Goal: Task Accomplishment & Management: Manage account settings

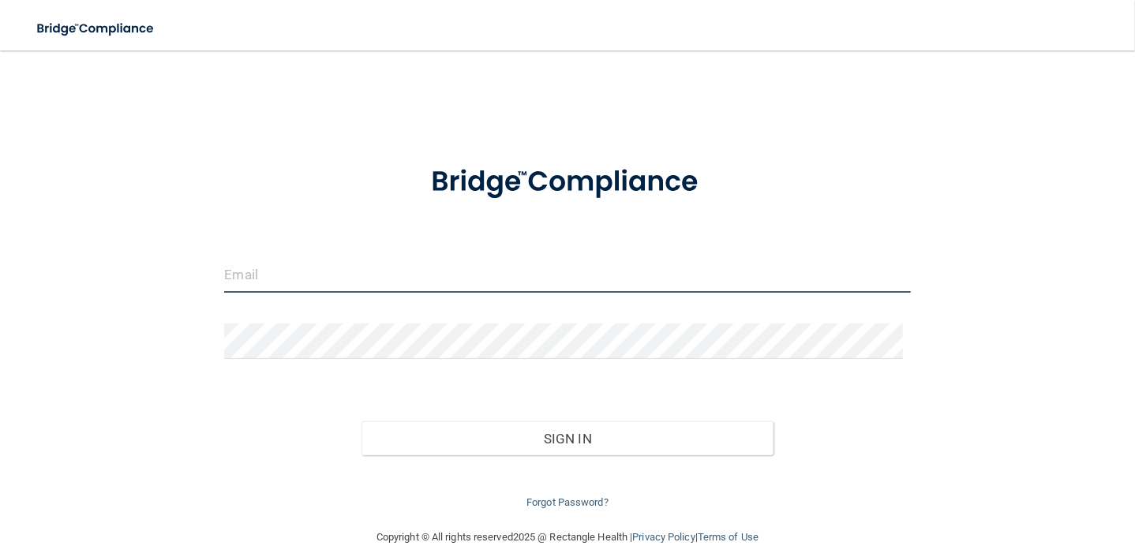
click at [270, 280] on input "email" at bounding box center [567, 275] width 686 height 36
type input "[EMAIL_ADDRESS][DOMAIN_NAME]"
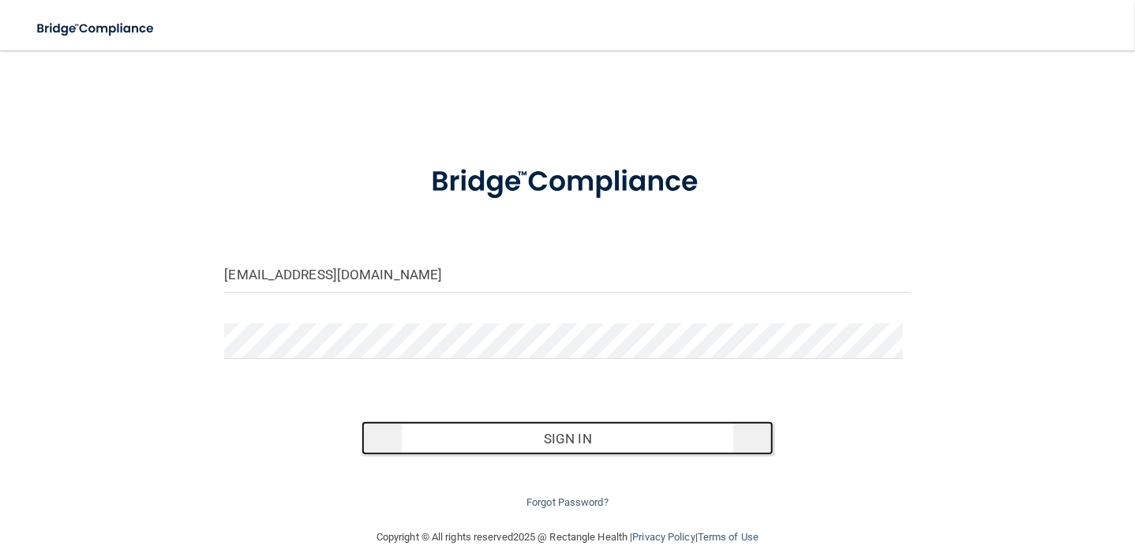
click at [589, 437] on button "Sign In" at bounding box center [566, 438] width 411 height 35
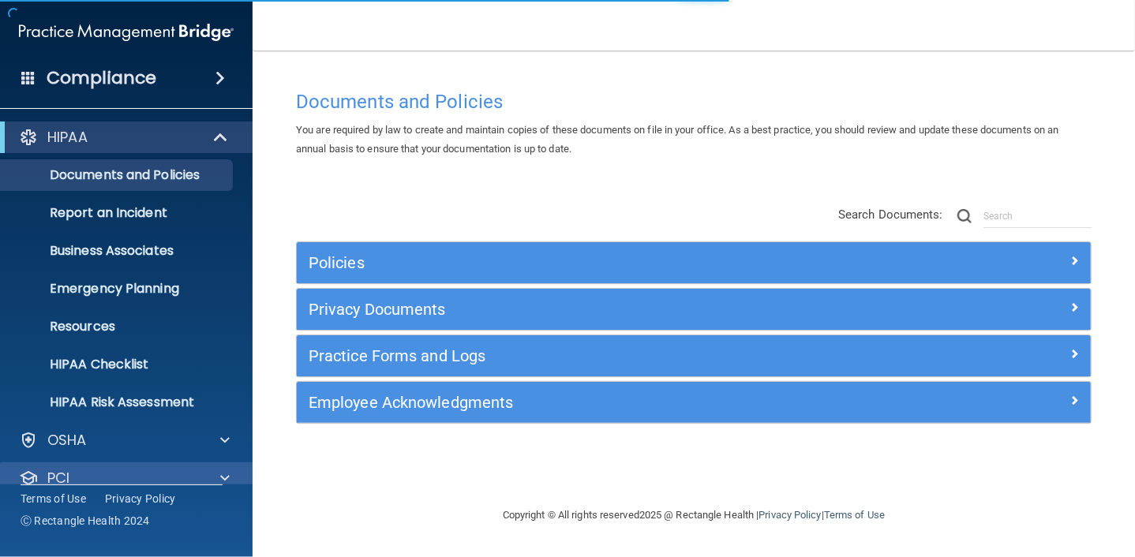
scroll to position [97, 0]
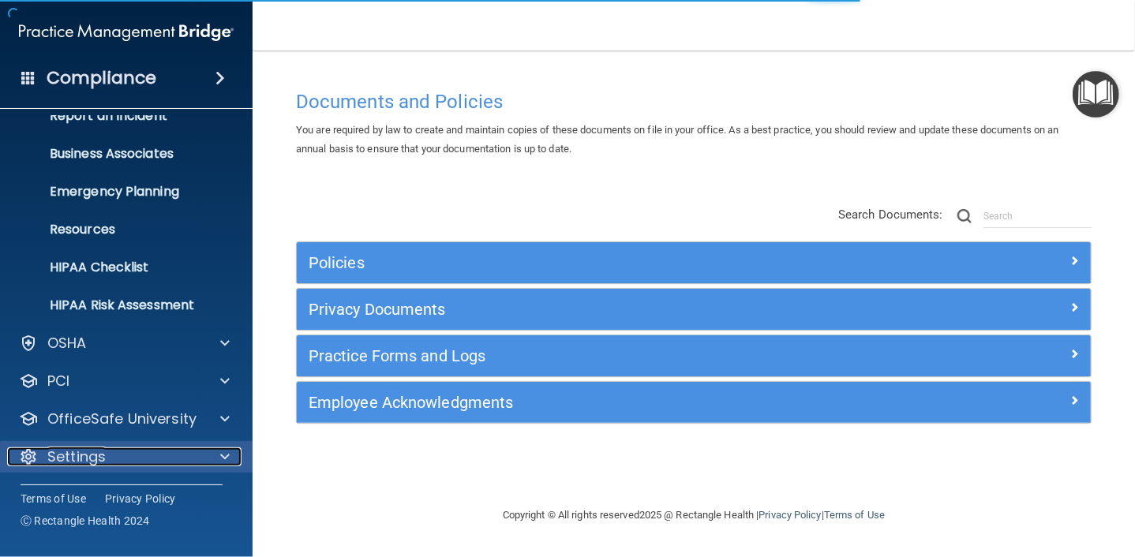
click at [222, 453] on span at bounding box center [224, 456] width 9 height 19
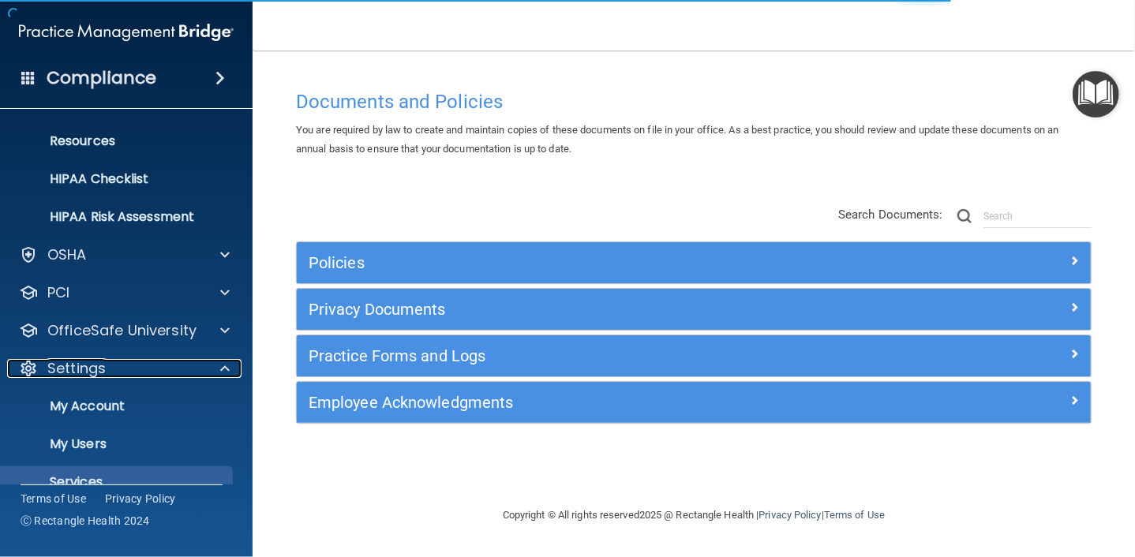
scroll to position [249, 0]
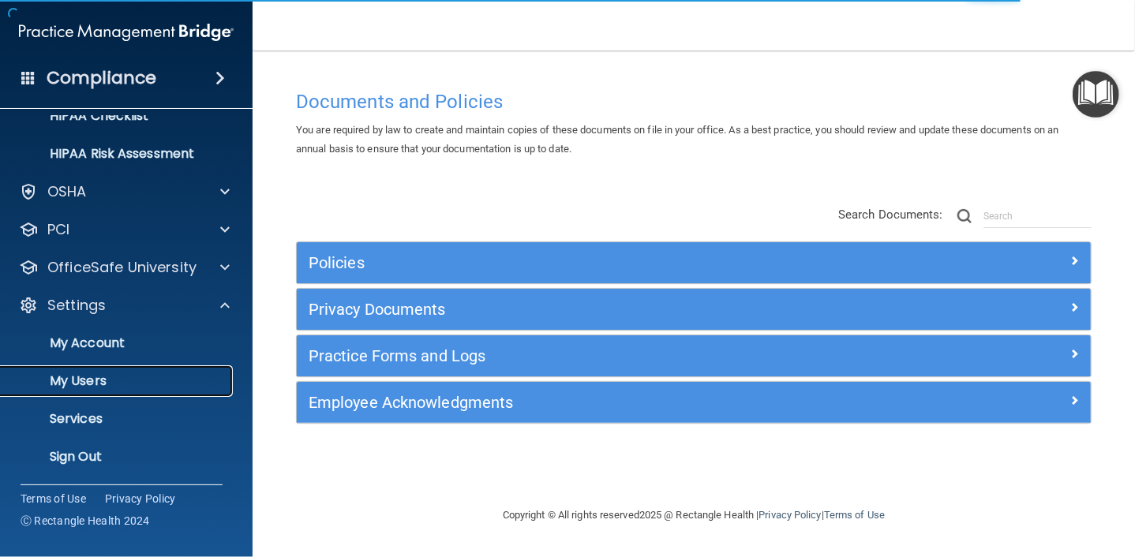
click at [95, 383] on p "My Users" at bounding box center [117, 381] width 215 height 16
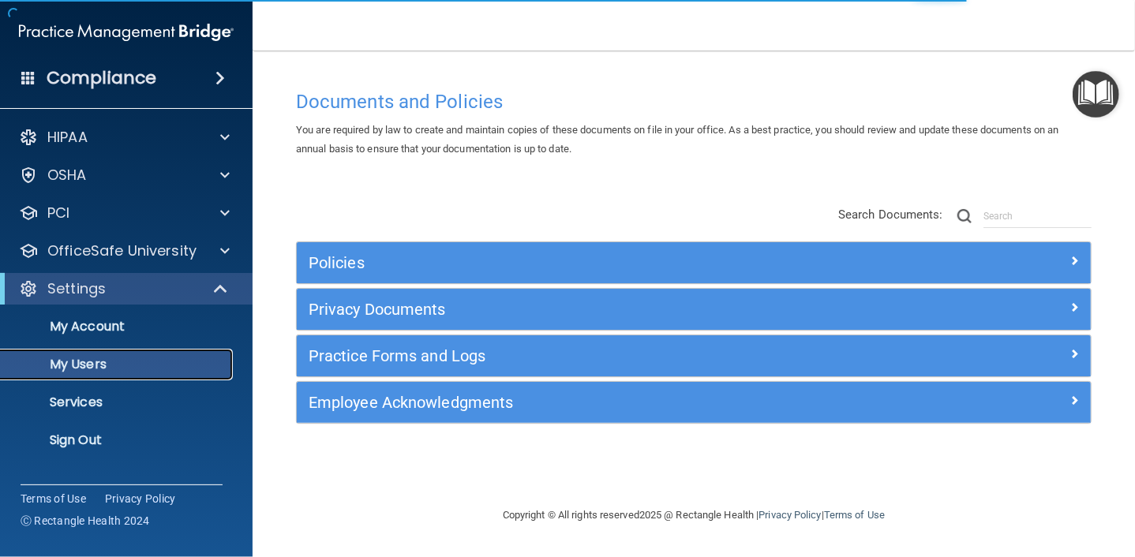
select select "20"
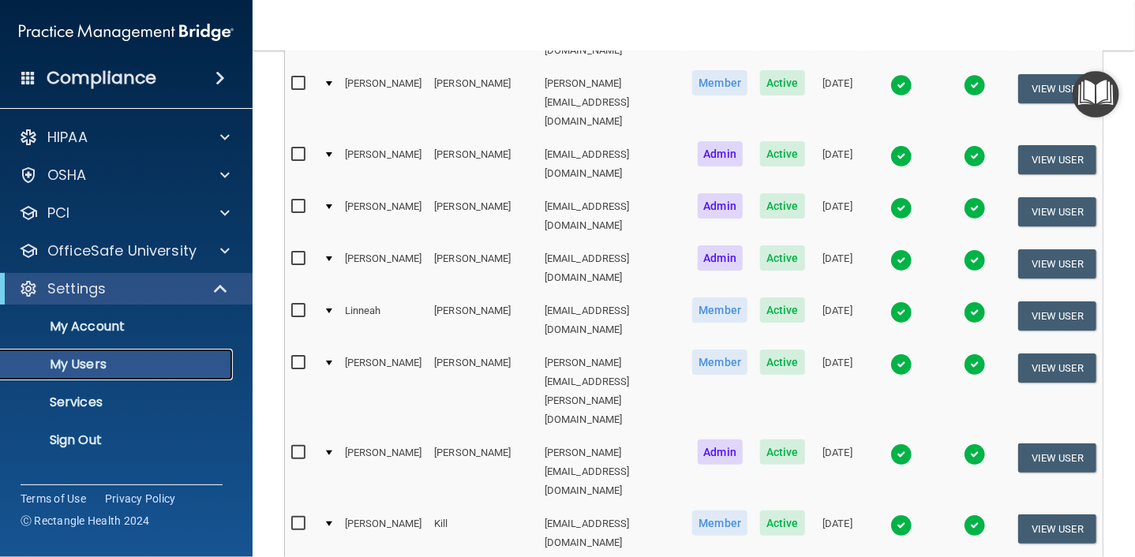
scroll to position [395, 0]
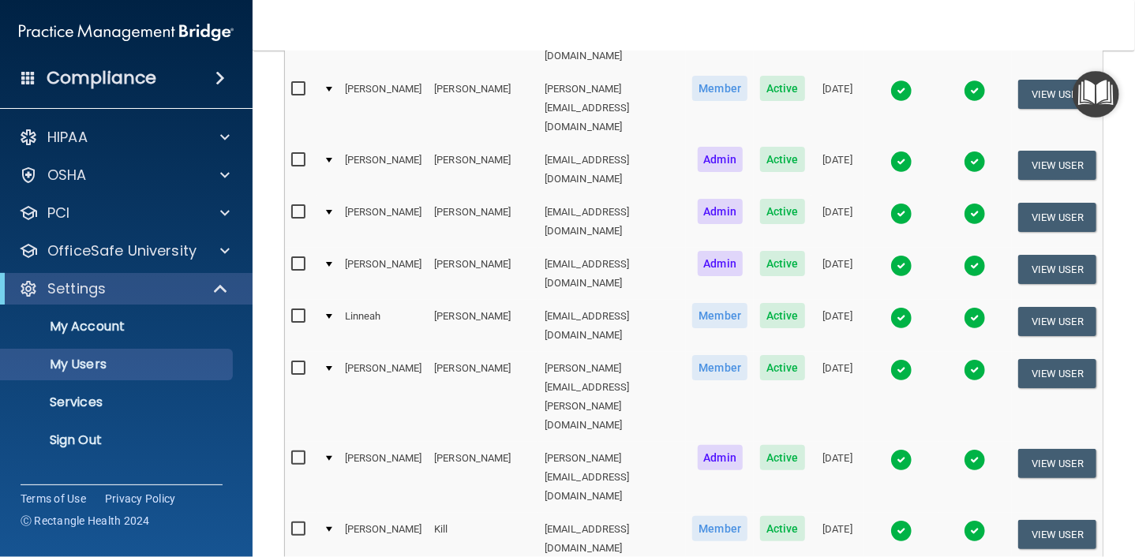
click at [327, 366] on div at bounding box center [329, 368] width 6 height 5
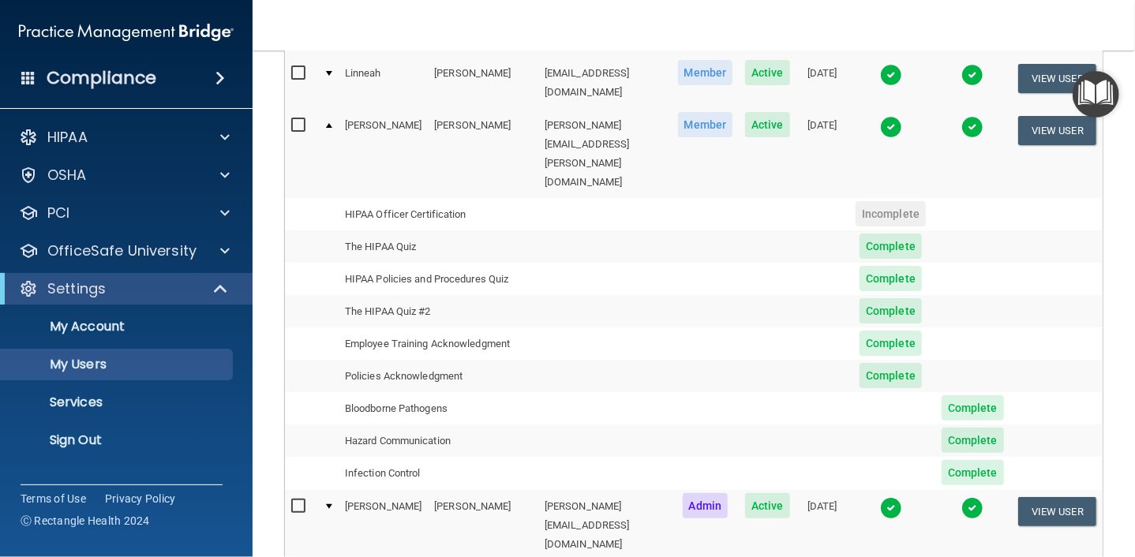
scroll to position [711, 0]
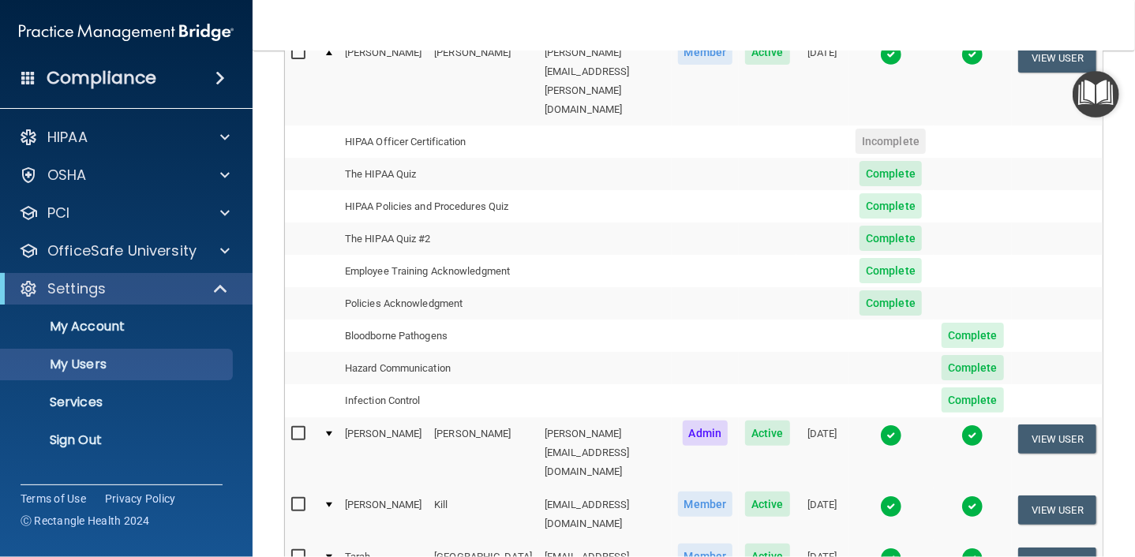
click at [325, 417] on td at bounding box center [327, 452] width 21 height 71
click at [328, 432] on div at bounding box center [329, 434] width 6 height 5
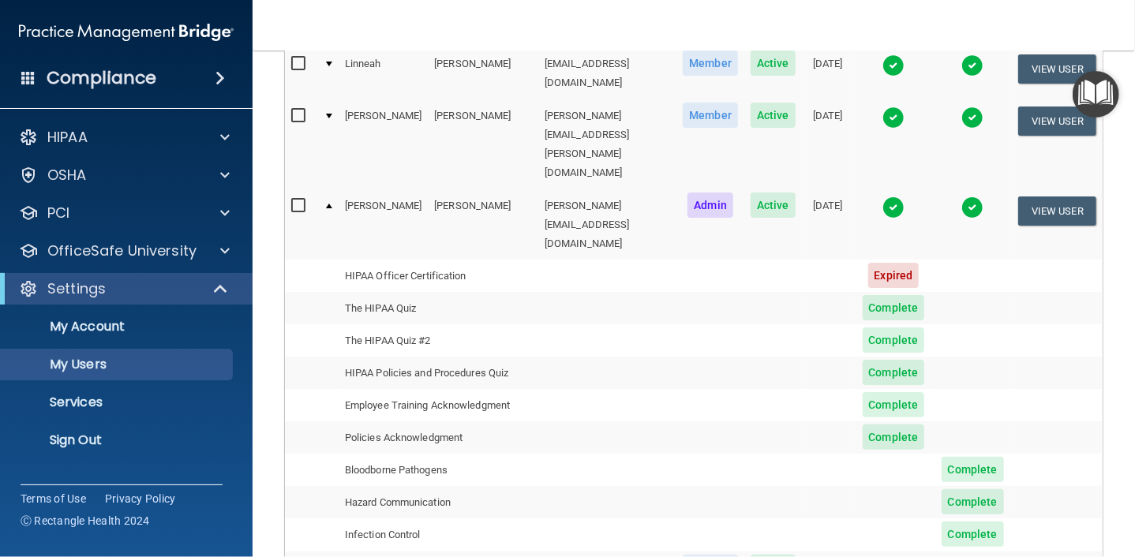
scroll to position [553, 0]
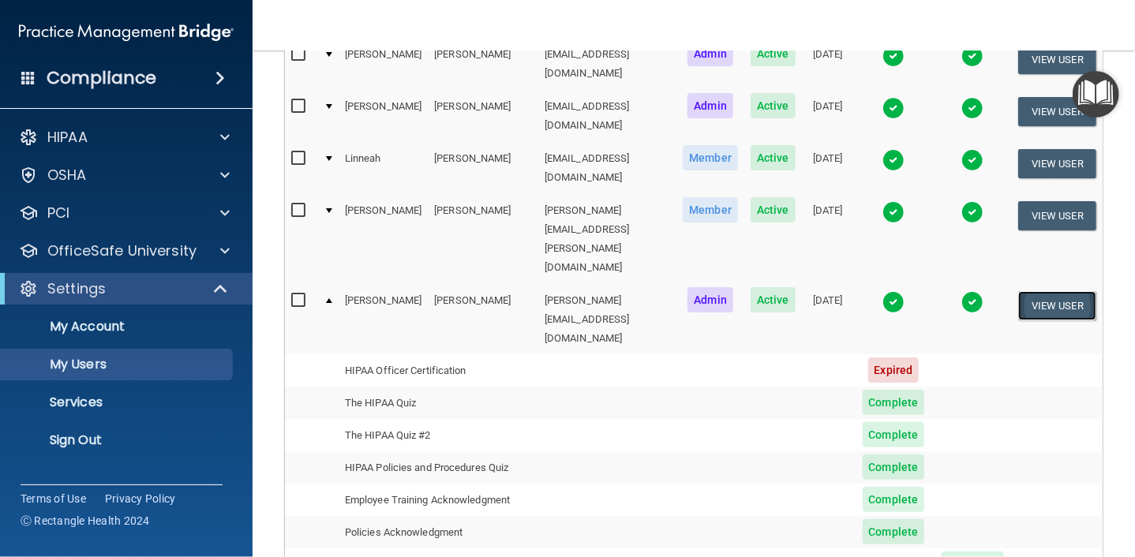
click at [1018, 291] on button "View User" at bounding box center [1057, 305] width 78 height 29
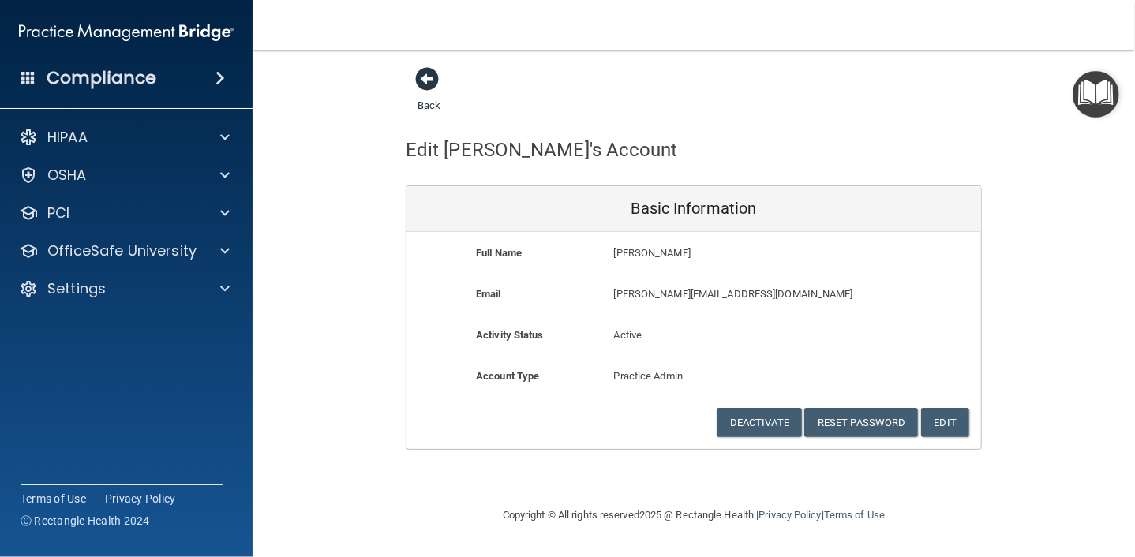
click at [426, 73] on span at bounding box center [427, 79] width 24 height 24
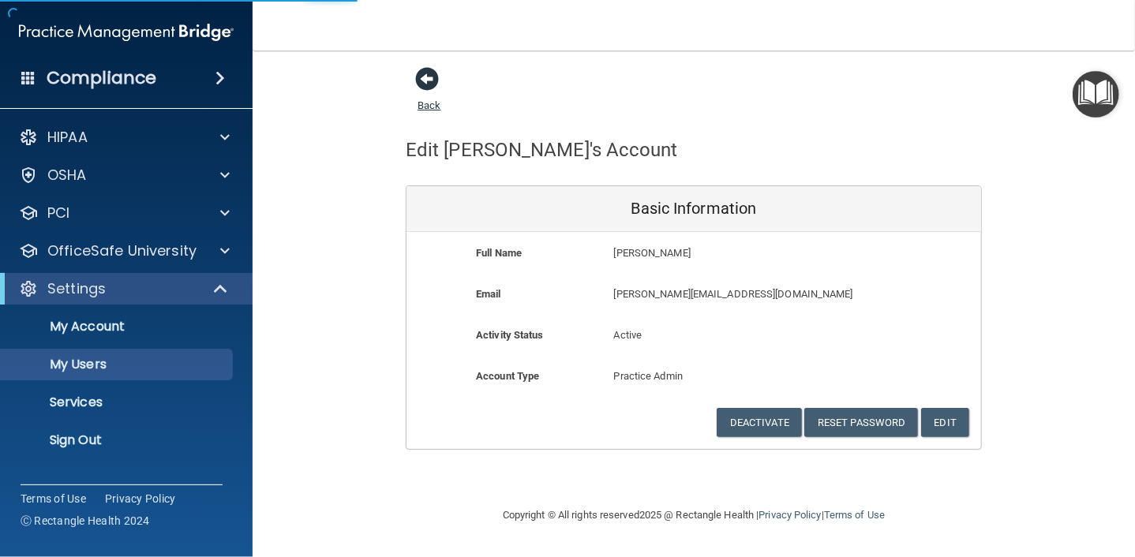
select select "20"
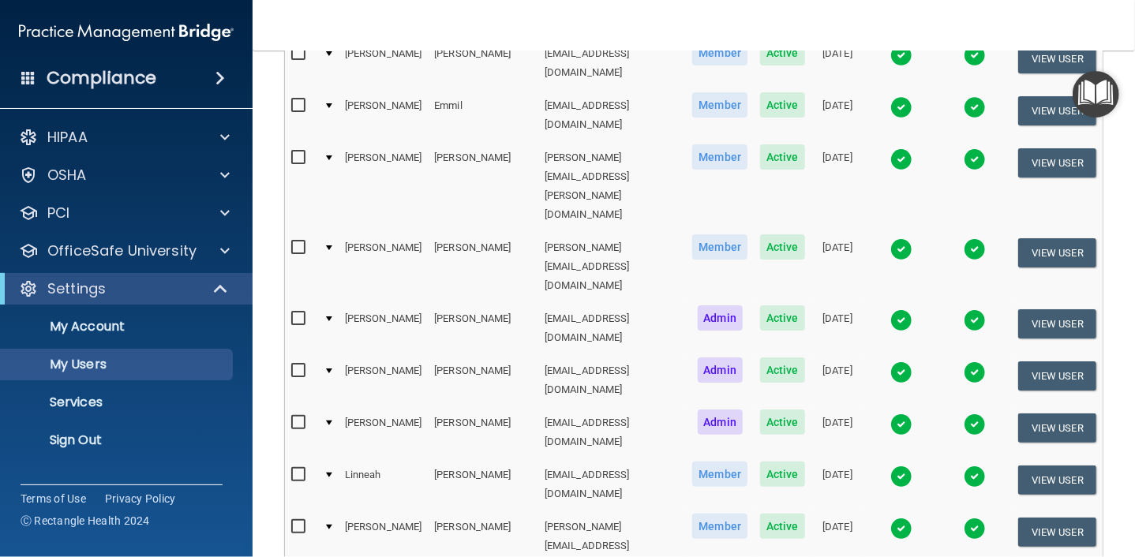
scroll to position [316, 0]
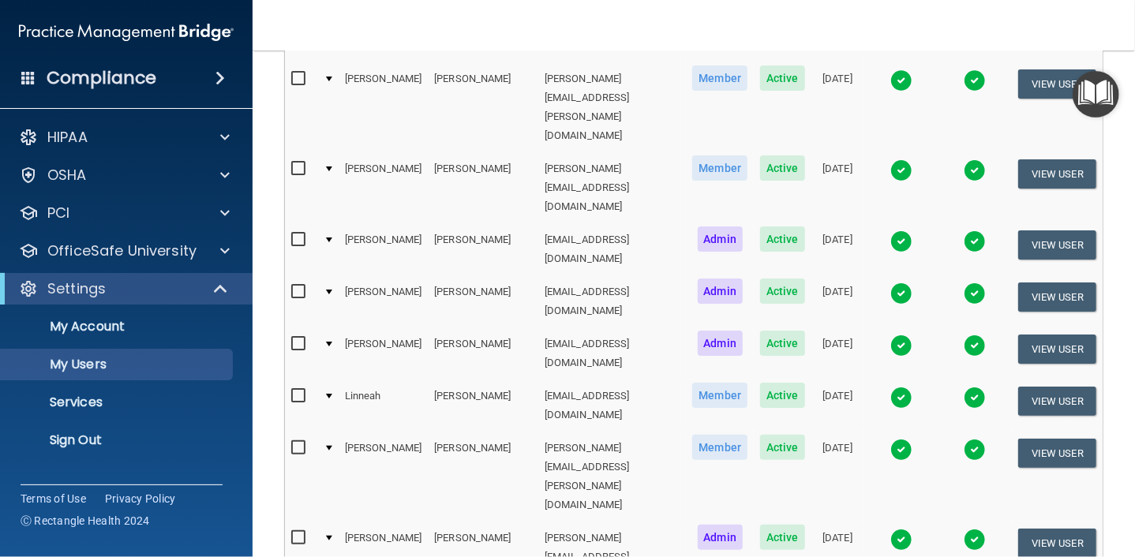
click at [328, 536] on div at bounding box center [329, 538] width 6 height 5
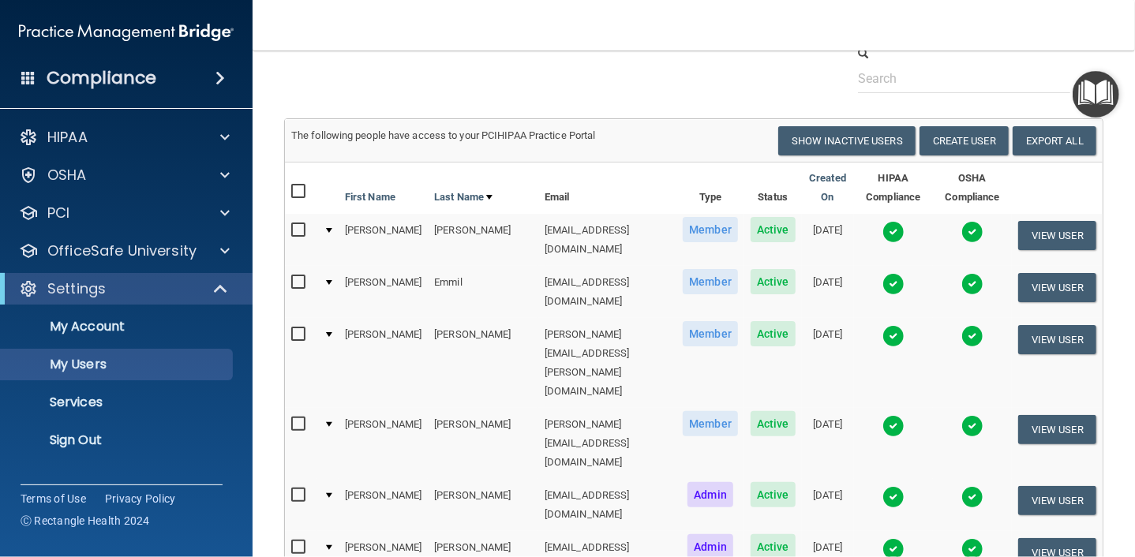
scroll to position [0, 0]
